Goal: Check status: Check status

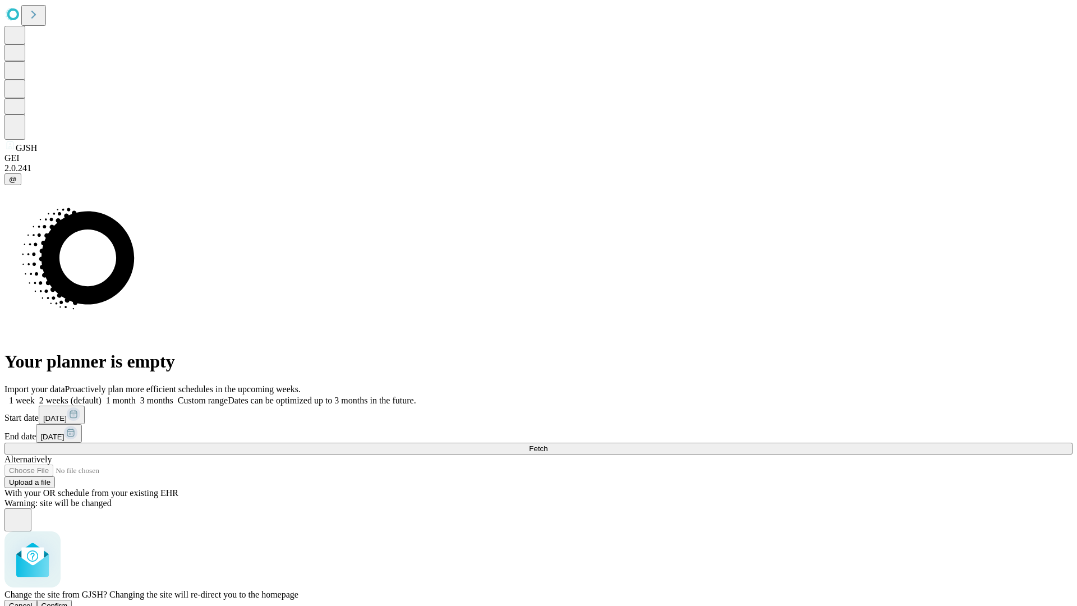
click at [68, 601] on span "Confirm" at bounding box center [55, 605] width 26 height 8
click at [102, 396] on label "2 weeks (default)" at bounding box center [68, 401] width 67 height 10
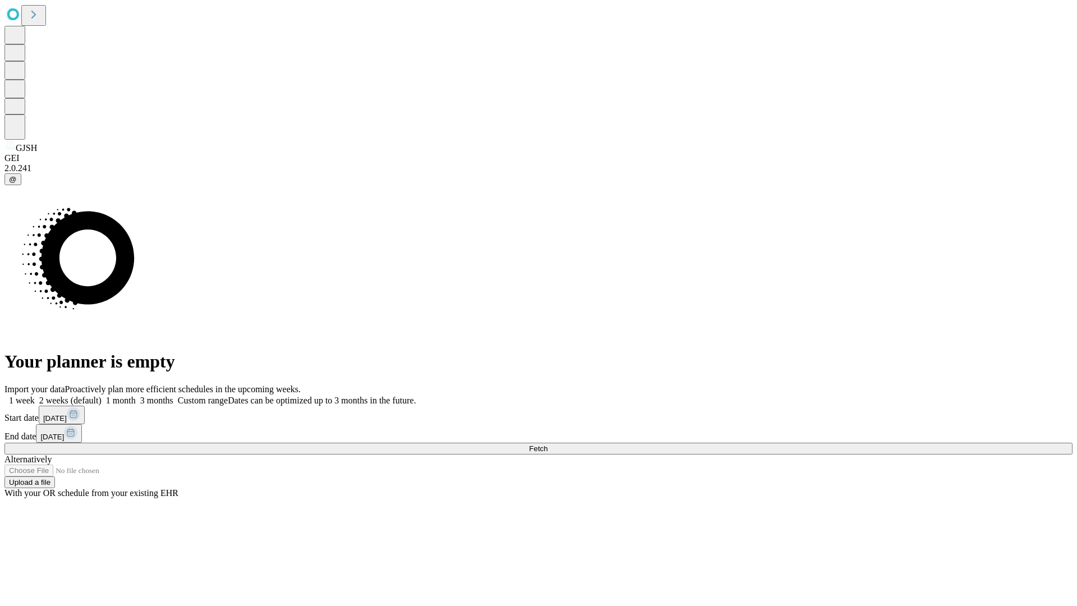
click at [548, 444] on span "Fetch" at bounding box center [538, 448] width 19 height 8
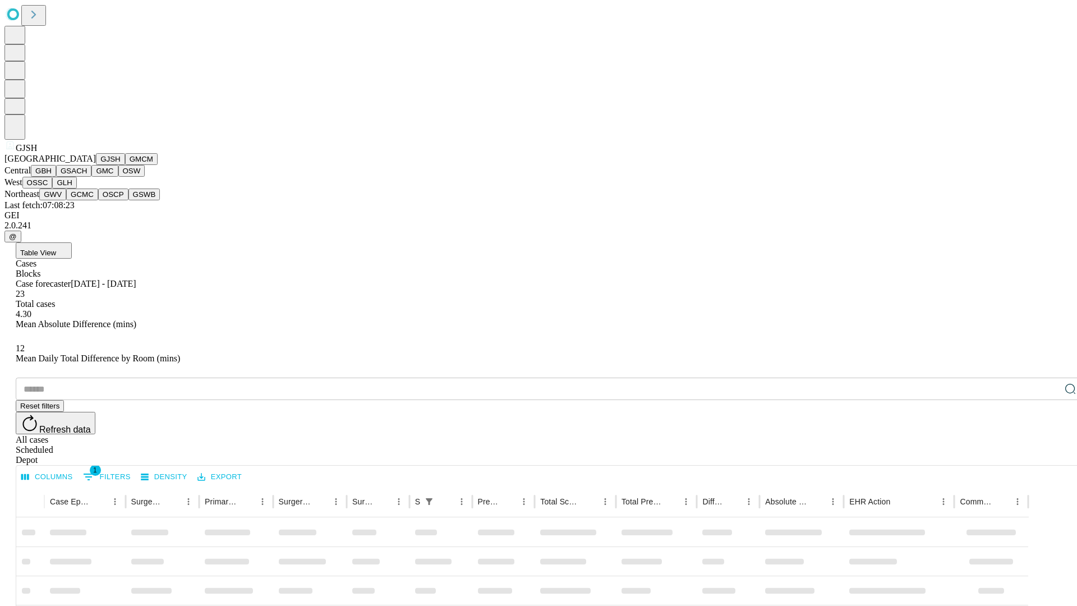
click at [125, 165] on button "GMCM" at bounding box center [141, 159] width 33 height 12
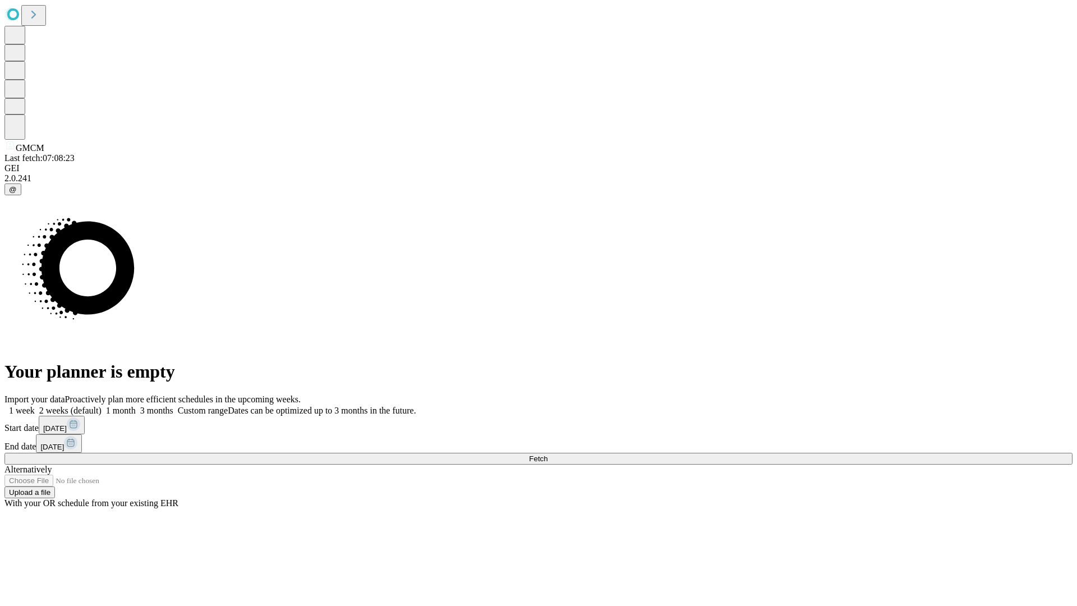
click at [102, 406] on label "2 weeks (default)" at bounding box center [68, 411] width 67 height 10
click at [548, 454] on span "Fetch" at bounding box center [538, 458] width 19 height 8
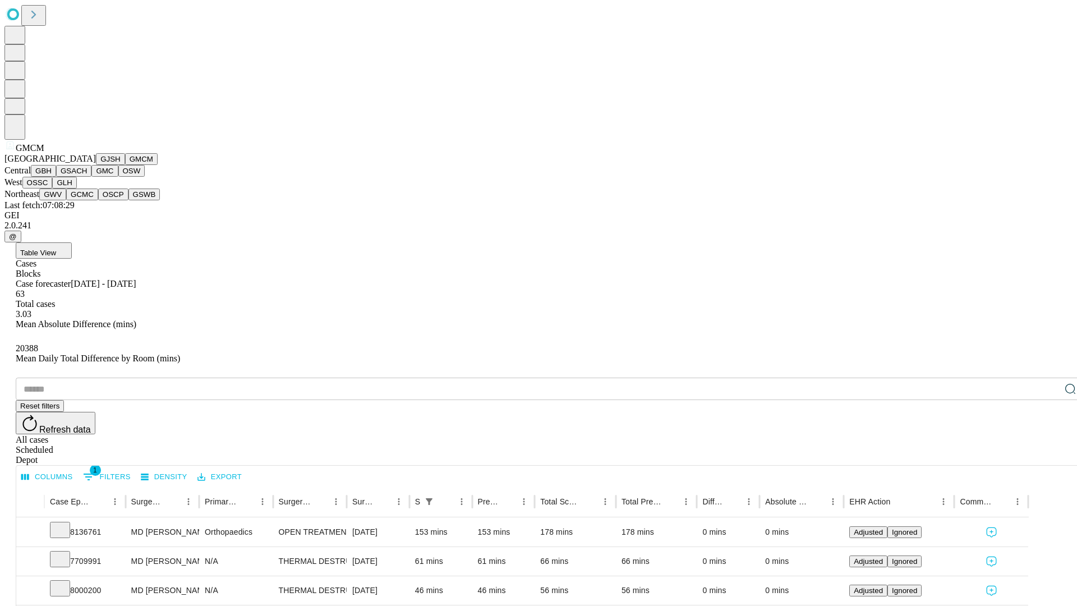
click at [56, 177] on button "GBH" at bounding box center [43, 171] width 25 height 12
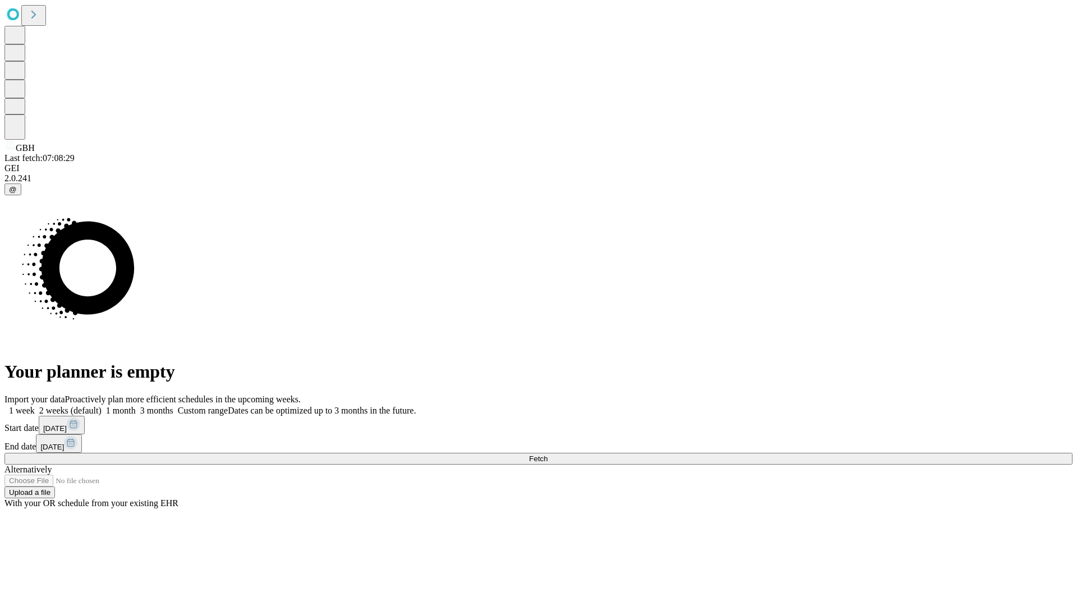
click at [102, 406] on label "2 weeks (default)" at bounding box center [68, 411] width 67 height 10
click at [548, 454] on span "Fetch" at bounding box center [538, 458] width 19 height 8
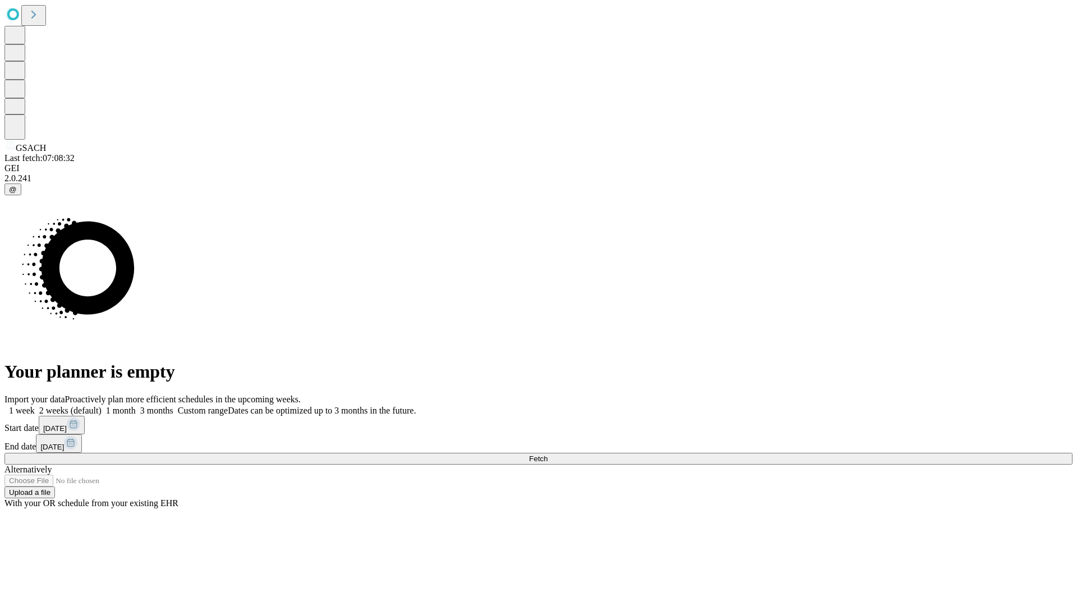
click at [102, 406] on label "2 weeks (default)" at bounding box center [68, 411] width 67 height 10
click at [548, 454] on span "Fetch" at bounding box center [538, 458] width 19 height 8
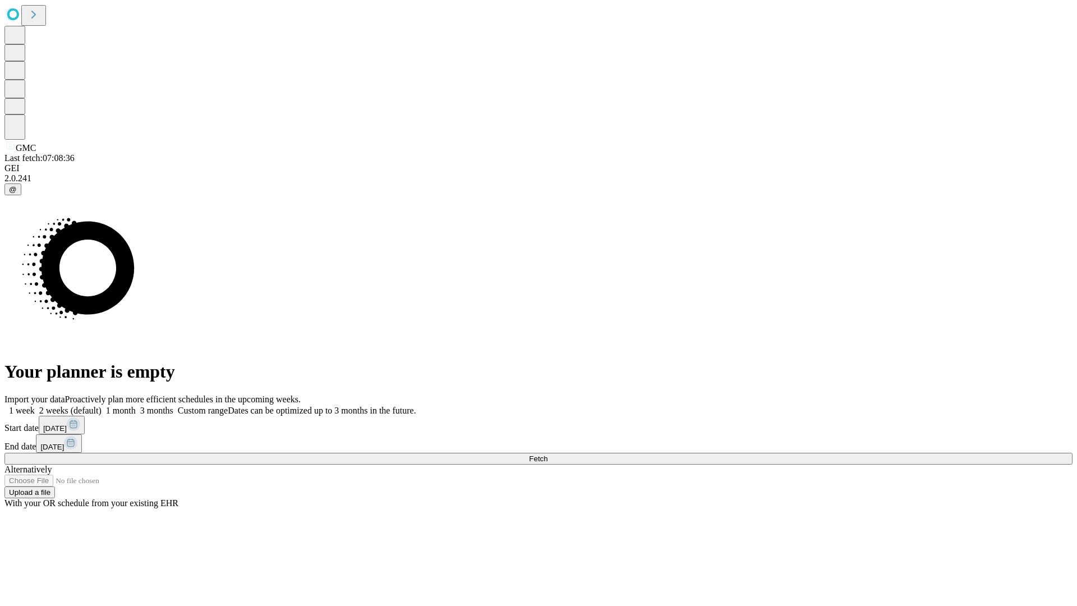
click at [548, 454] on span "Fetch" at bounding box center [538, 458] width 19 height 8
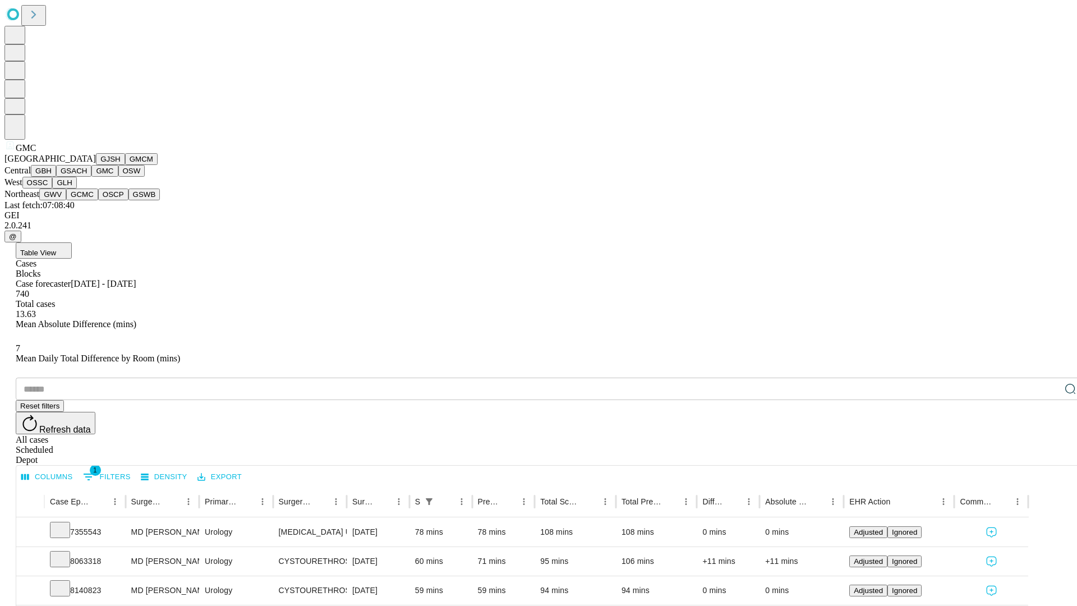
click at [118, 177] on button "OSW" at bounding box center [131, 171] width 27 height 12
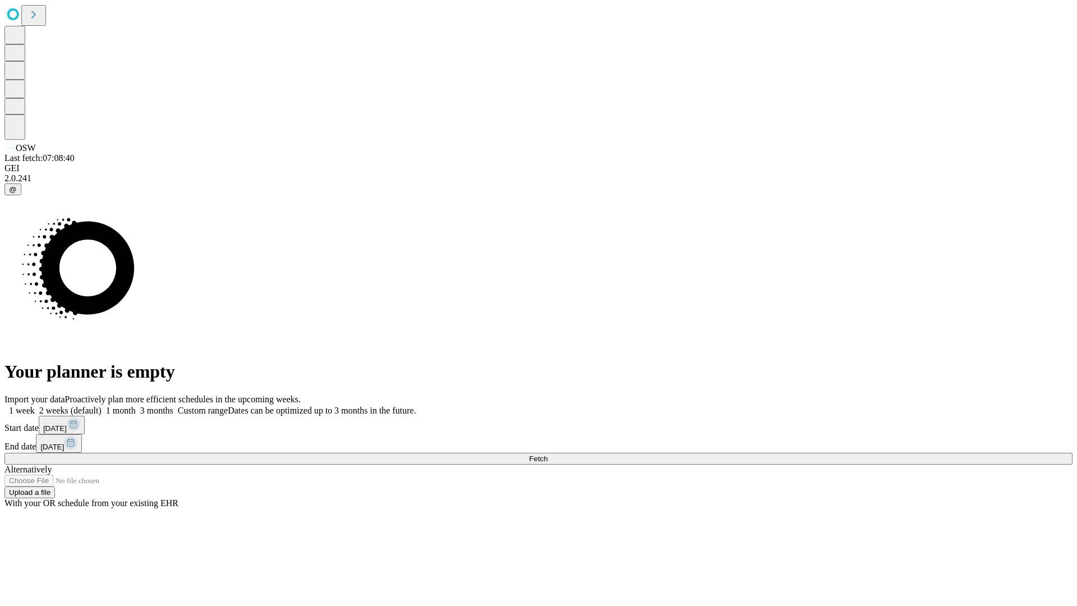
click at [102, 406] on label "2 weeks (default)" at bounding box center [68, 411] width 67 height 10
click at [548, 454] on span "Fetch" at bounding box center [538, 458] width 19 height 8
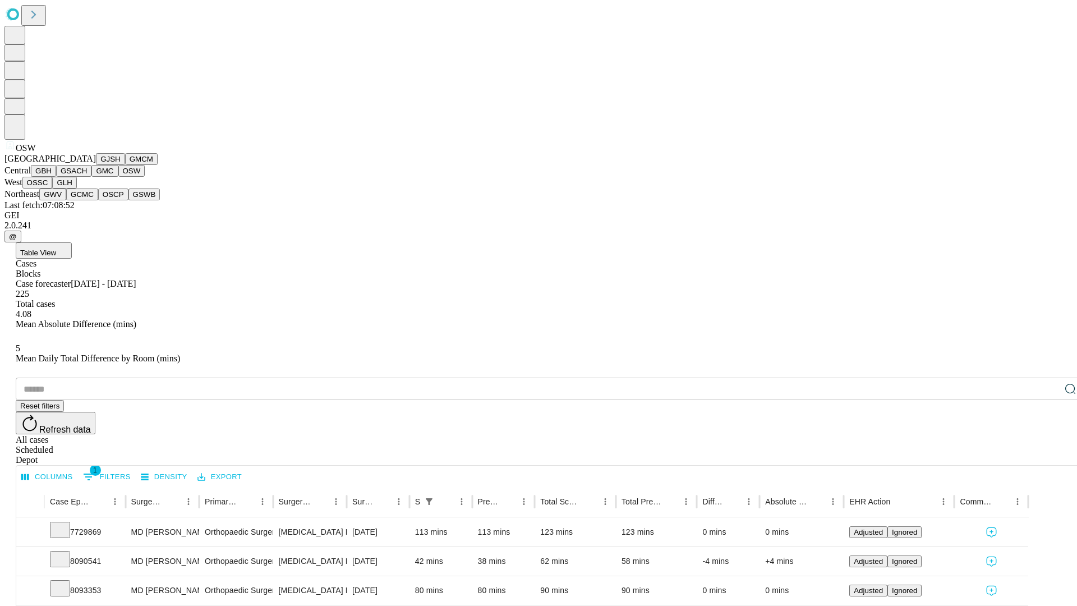
click at [53, 189] on button "OSSC" at bounding box center [37, 183] width 30 height 12
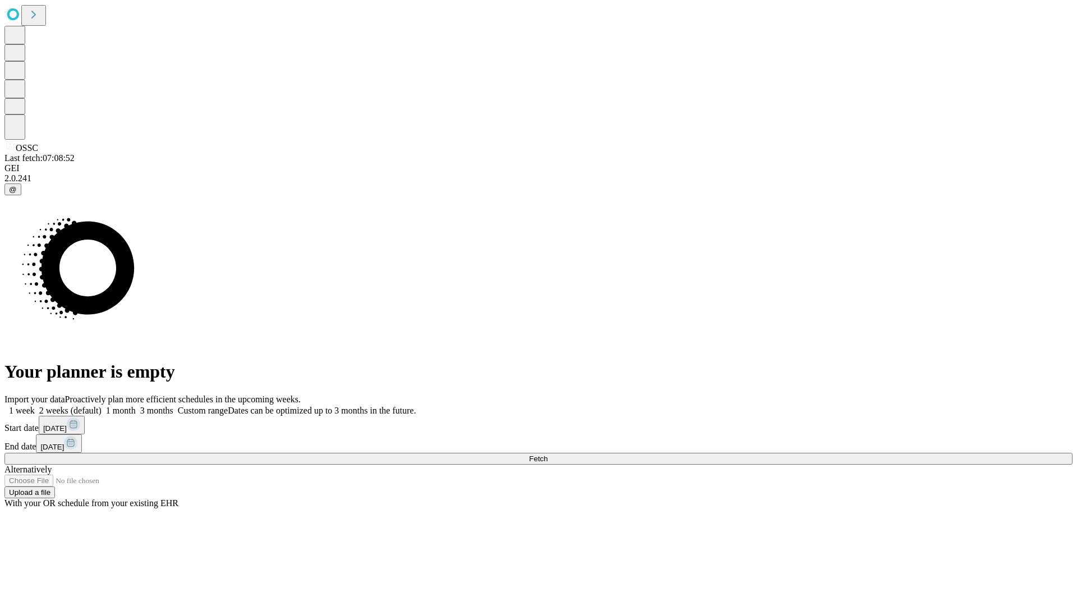
click at [102, 406] on label "2 weeks (default)" at bounding box center [68, 411] width 67 height 10
click at [548, 454] on span "Fetch" at bounding box center [538, 458] width 19 height 8
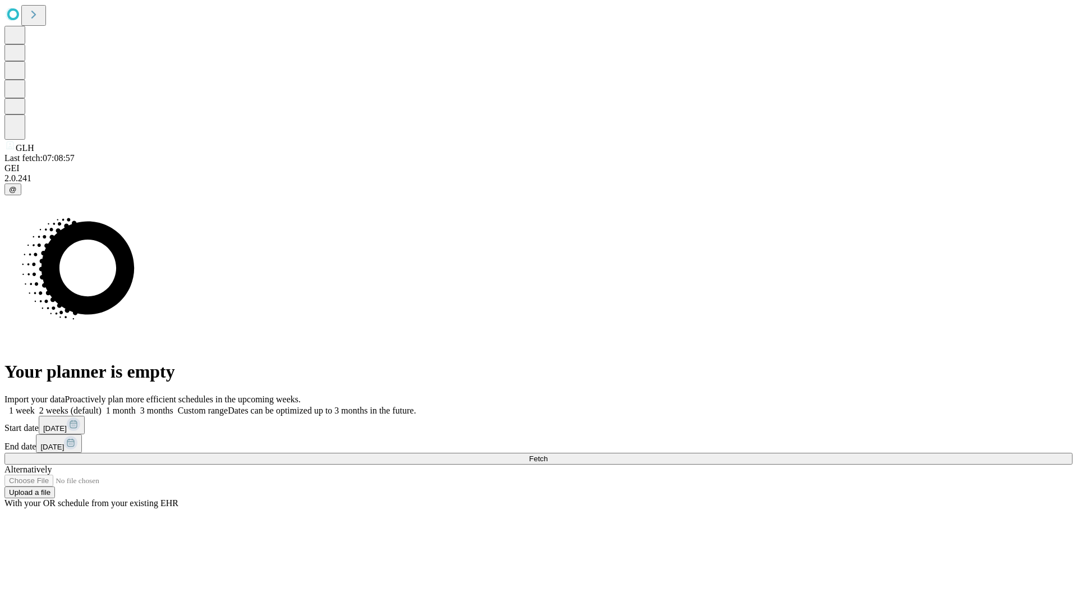
click at [102, 406] on label "2 weeks (default)" at bounding box center [68, 411] width 67 height 10
click at [548, 454] on span "Fetch" at bounding box center [538, 458] width 19 height 8
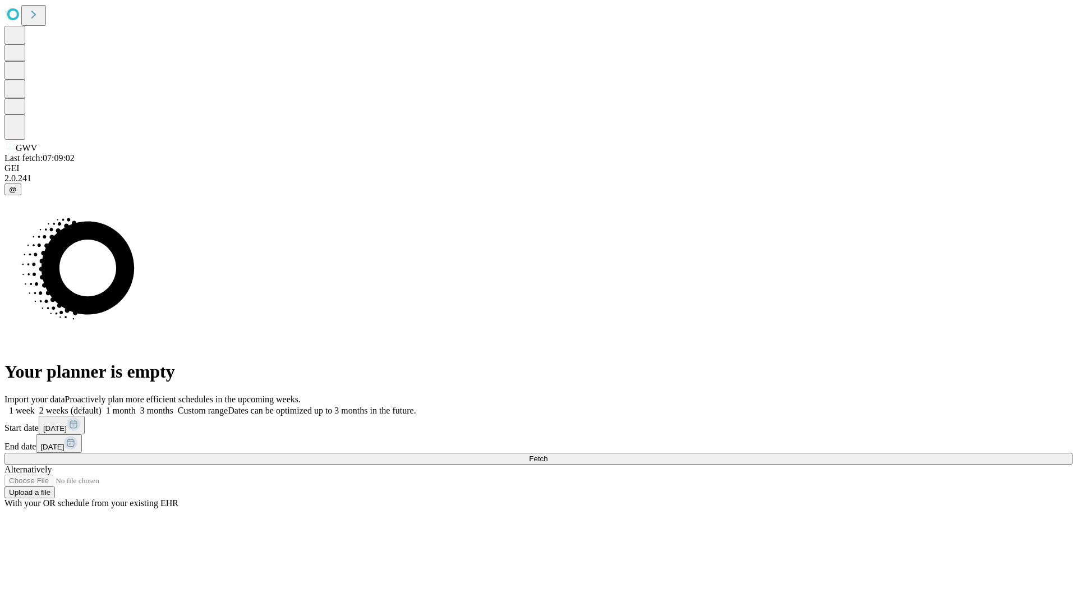
click at [102, 406] on label "2 weeks (default)" at bounding box center [68, 411] width 67 height 10
click at [548, 454] on span "Fetch" at bounding box center [538, 458] width 19 height 8
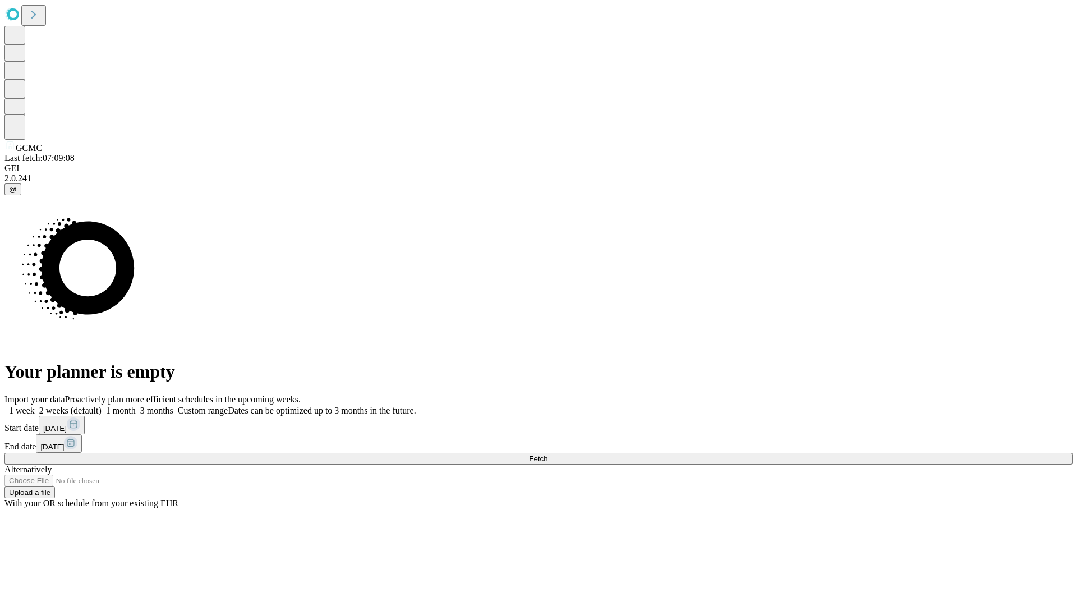
click at [102, 406] on label "2 weeks (default)" at bounding box center [68, 411] width 67 height 10
click at [548, 454] on span "Fetch" at bounding box center [538, 458] width 19 height 8
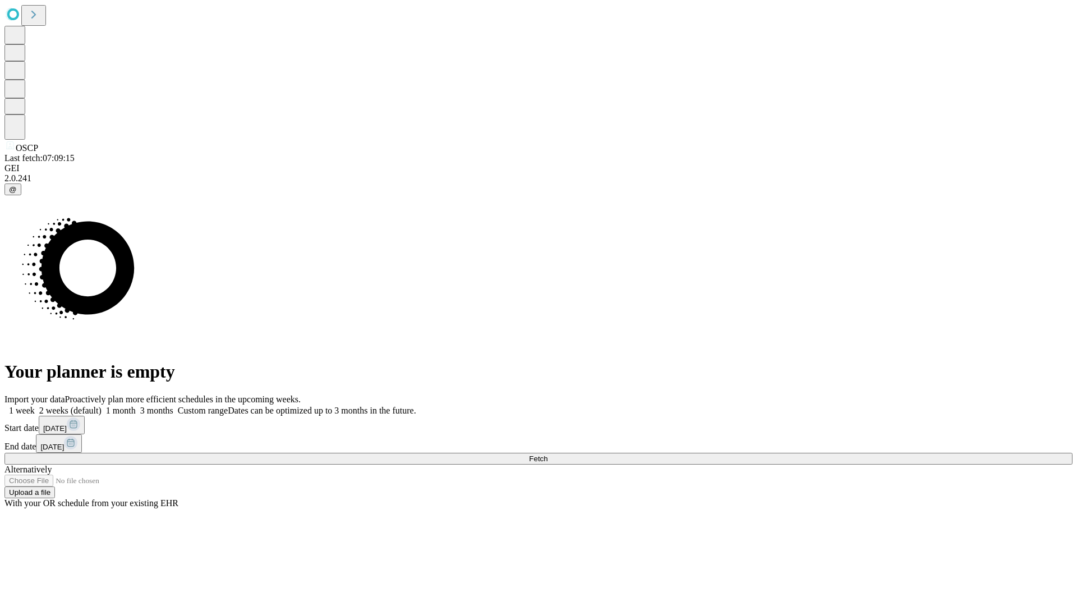
click at [102, 406] on label "2 weeks (default)" at bounding box center [68, 411] width 67 height 10
click at [548, 454] on span "Fetch" at bounding box center [538, 458] width 19 height 8
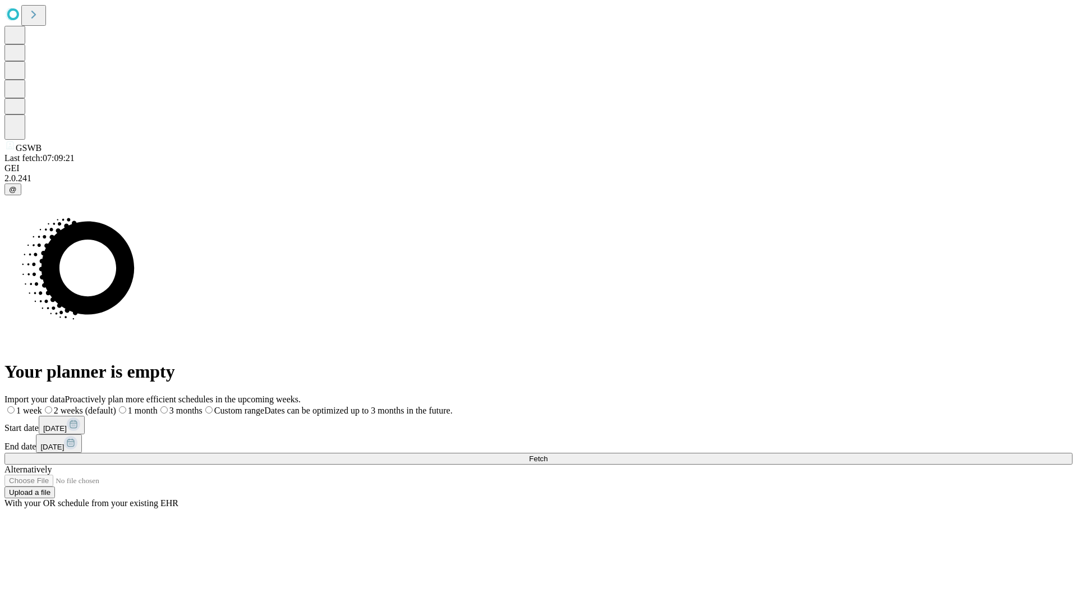
click at [116, 406] on label "2 weeks (default)" at bounding box center [79, 411] width 74 height 10
click at [548, 454] on span "Fetch" at bounding box center [538, 458] width 19 height 8
